Goal: Book appointment/travel/reservation

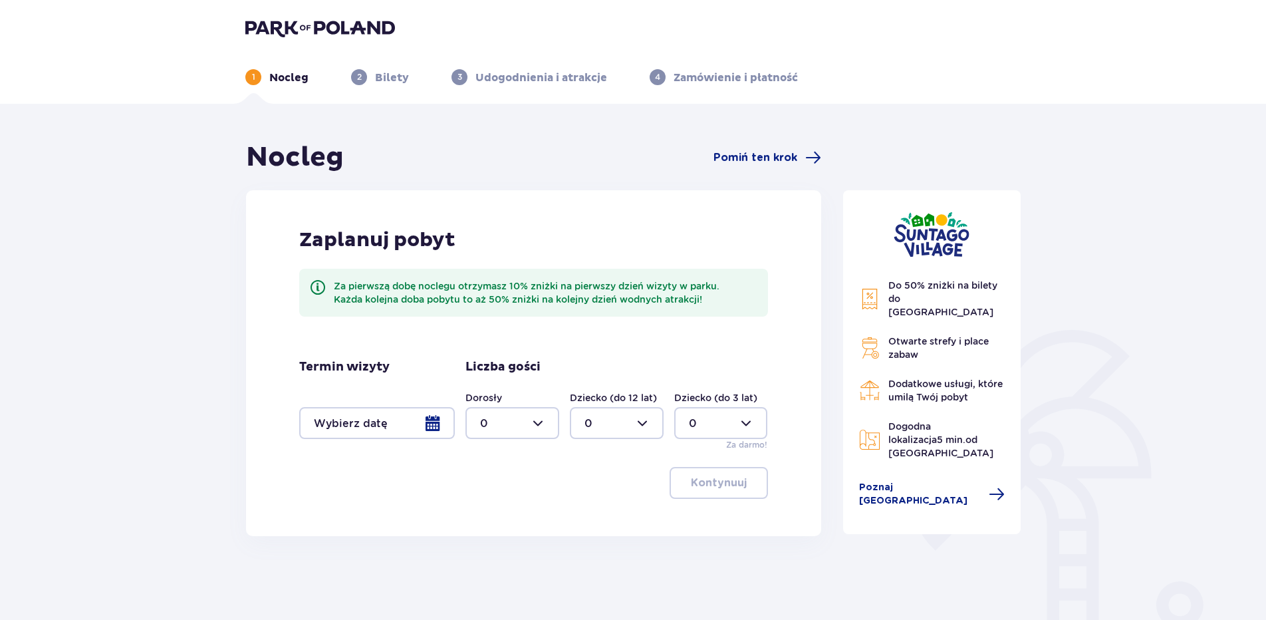
click at [432, 427] on div at bounding box center [377, 423] width 156 height 32
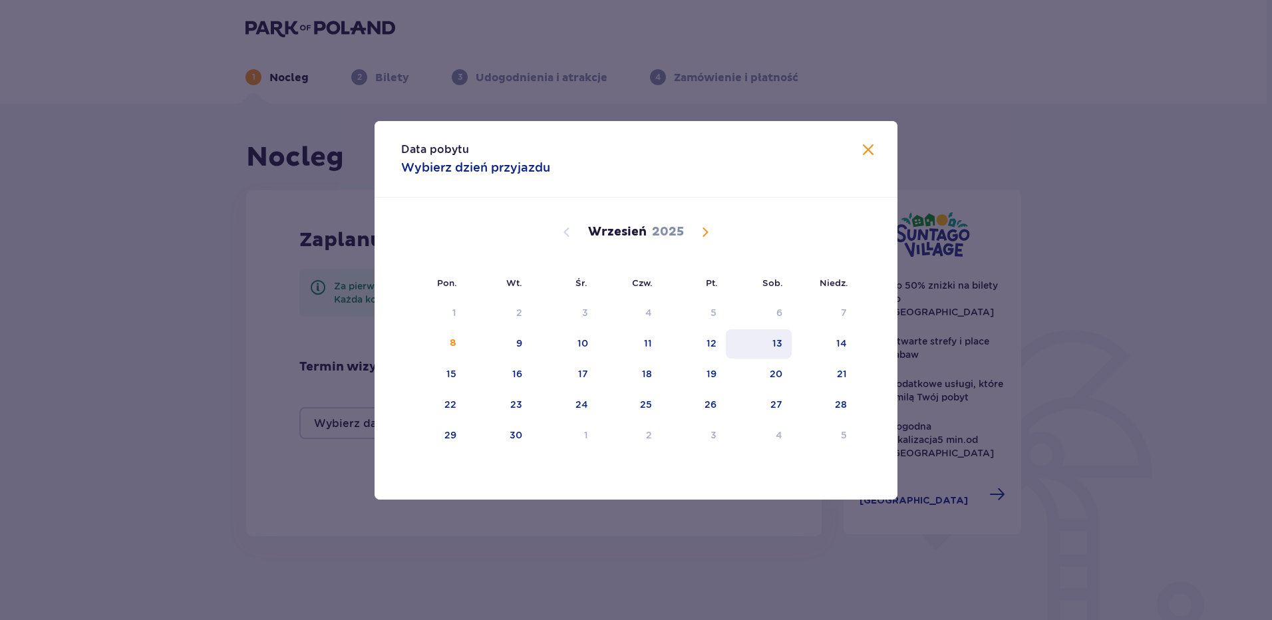
click at [784, 339] on div "13" at bounding box center [759, 343] width 66 height 29
click at [835, 338] on div "14" at bounding box center [823, 343] width 65 height 29
type input "[DATE] - [DATE]"
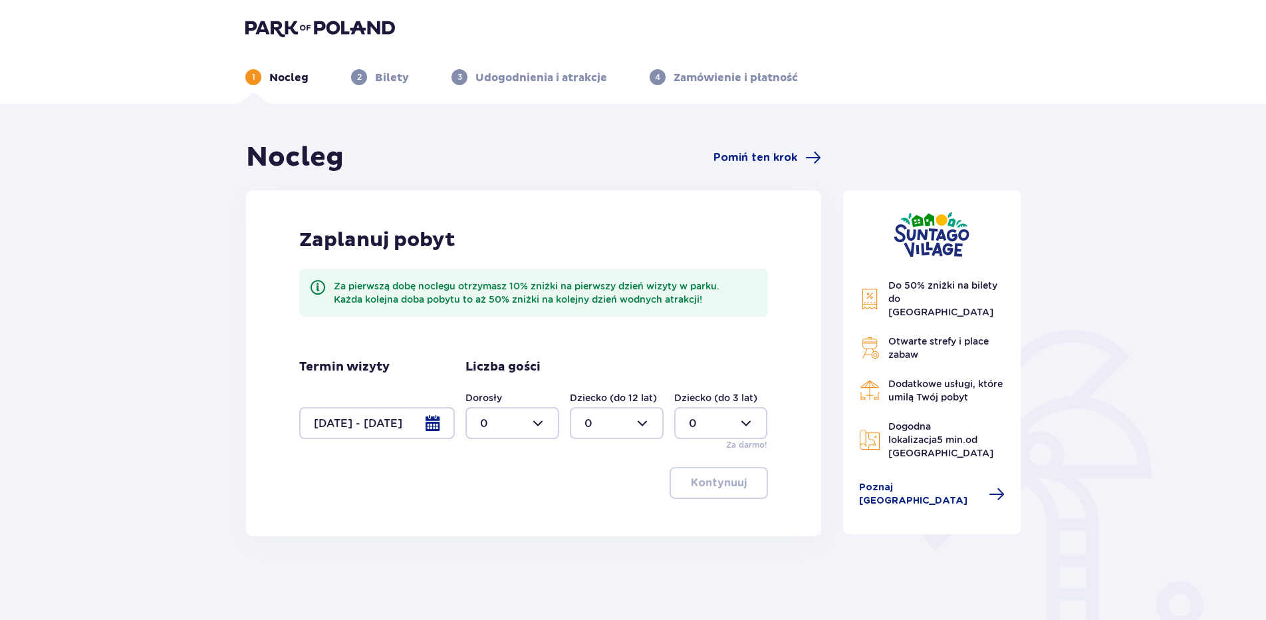
click at [545, 426] on div at bounding box center [513, 423] width 94 height 32
click at [501, 515] on div "2" at bounding box center [512, 519] width 65 height 15
type input "2"
click at [713, 491] on button "Kontynuuj" at bounding box center [719, 483] width 98 height 32
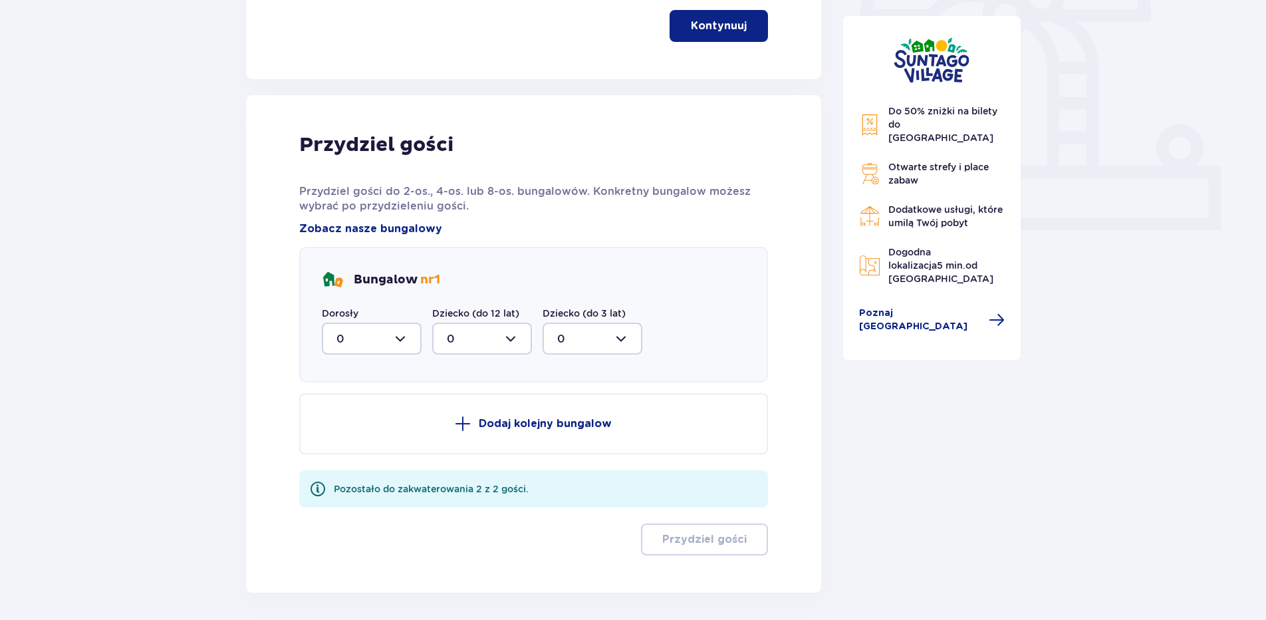
scroll to position [509, 0]
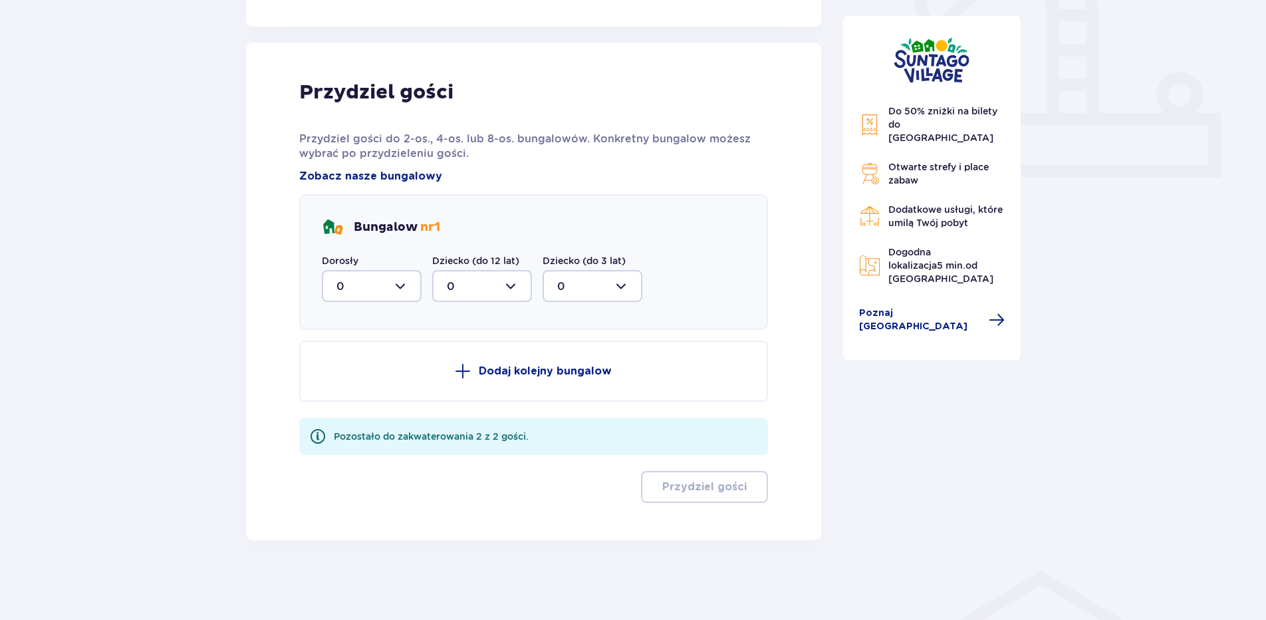
click at [394, 277] on div at bounding box center [372, 286] width 100 height 32
click at [362, 378] on div "2" at bounding box center [372, 382] width 71 height 15
type input "2"
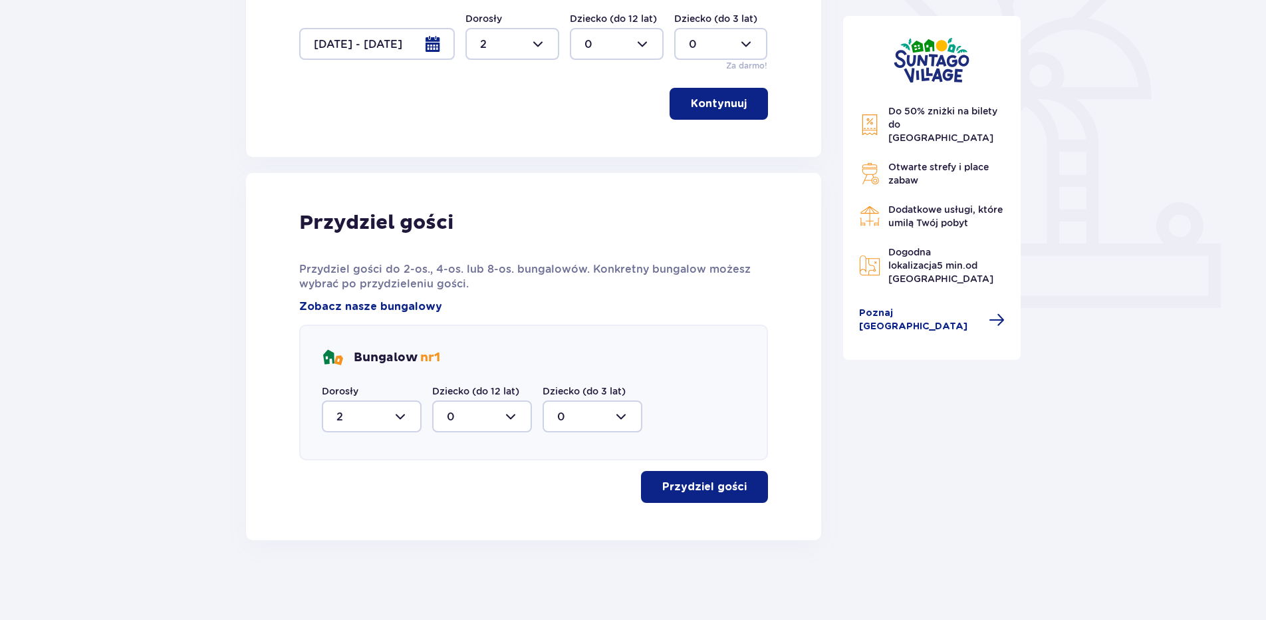
click at [746, 491] on span "button" at bounding box center [750, 487] width 16 height 16
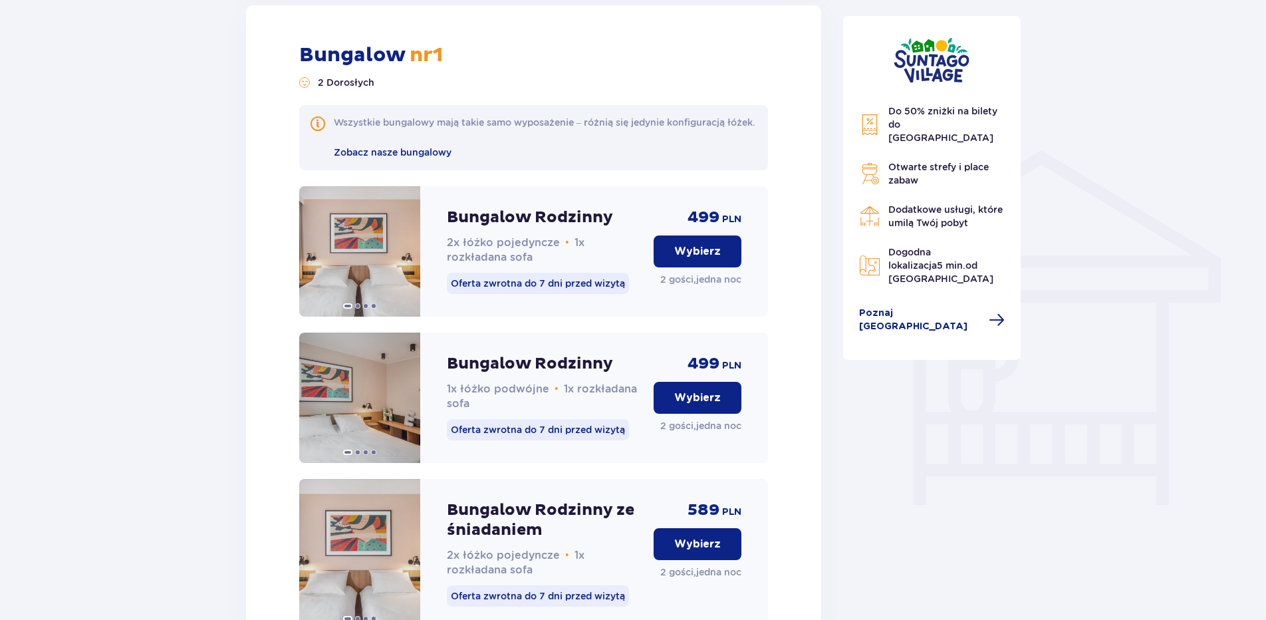
scroll to position [1262, 0]
